Goal: Find specific page/section: Find specific page/section

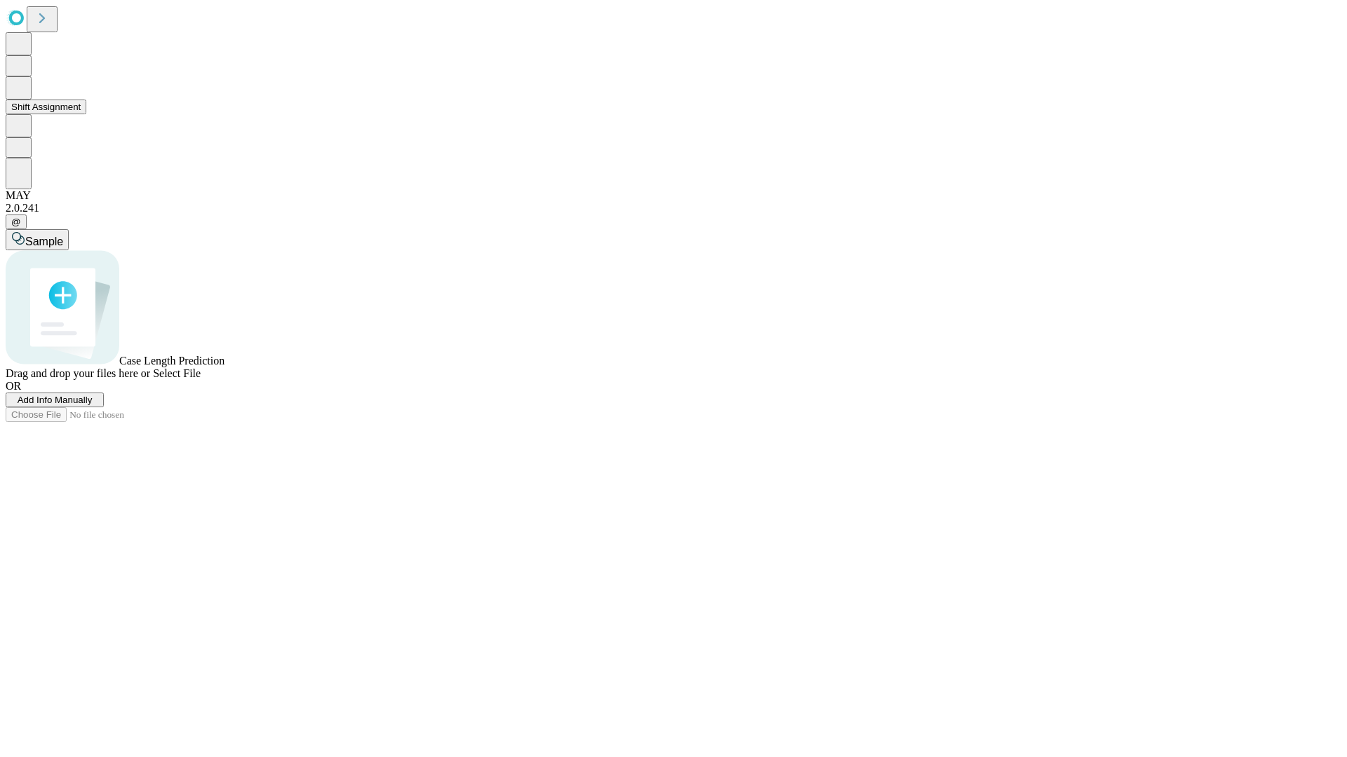
click at [86, 114] on button "Shift Assignment" at bounding box center [46, 107] width 81 height 15
